Goal: Communication & Community: Answer question/provide support

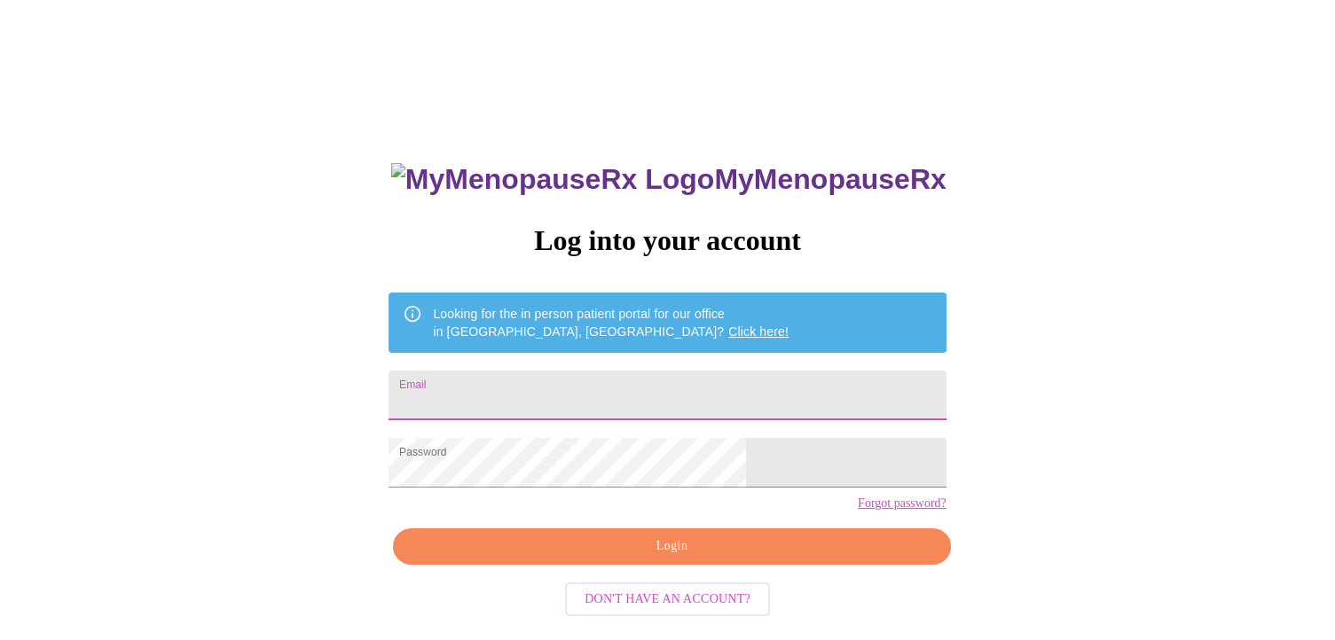
click at [590, 389] on input "Email" at bounding box center [667, 396] width 557 height 50
type input "geribeale26@gmail.com"
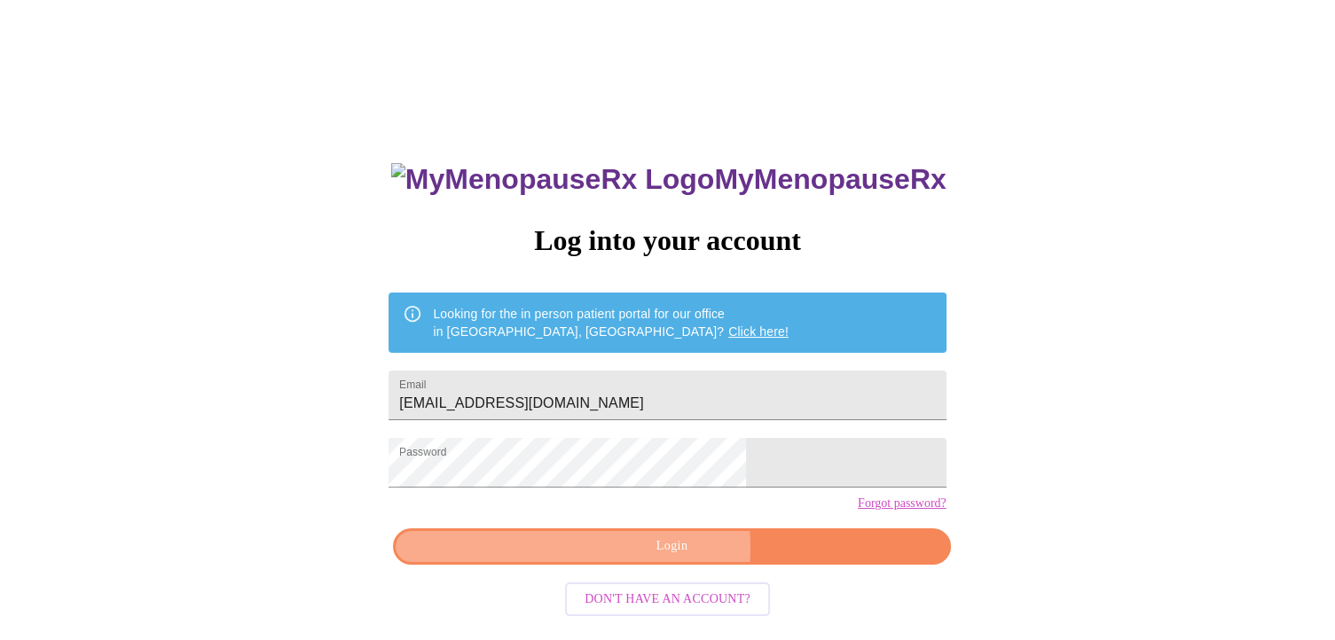
click at [641, 558] on span "Login" at bounding box center [671, 547] width 516 height 22
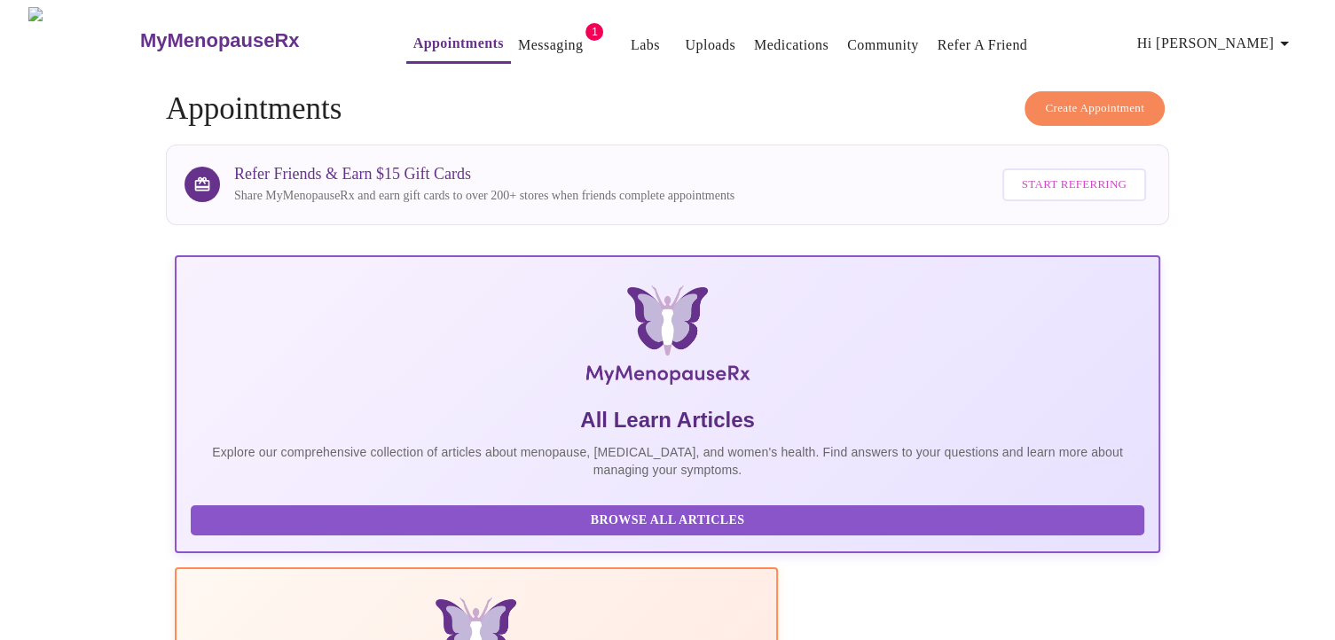
click at [518, 36] on link "Messaging" at bounding box center [550, 45] width 65 height 25
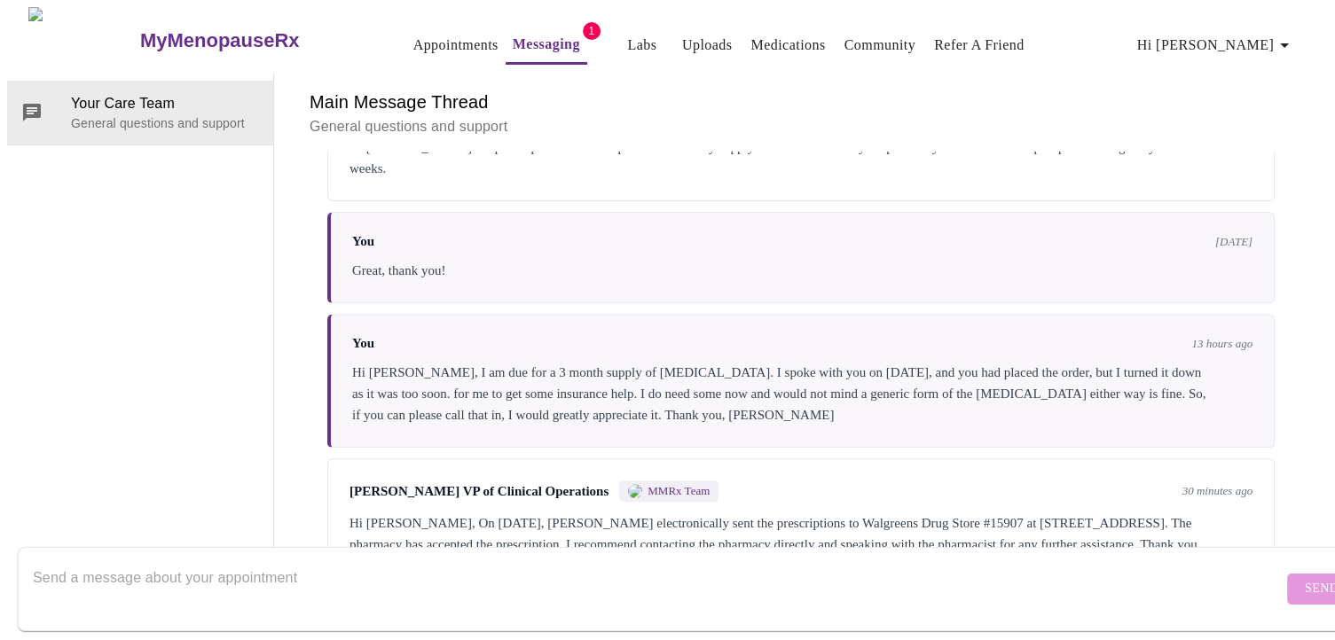
scroll to position [797, 0]
